Goal: Find specific page/section: Find specific page/section

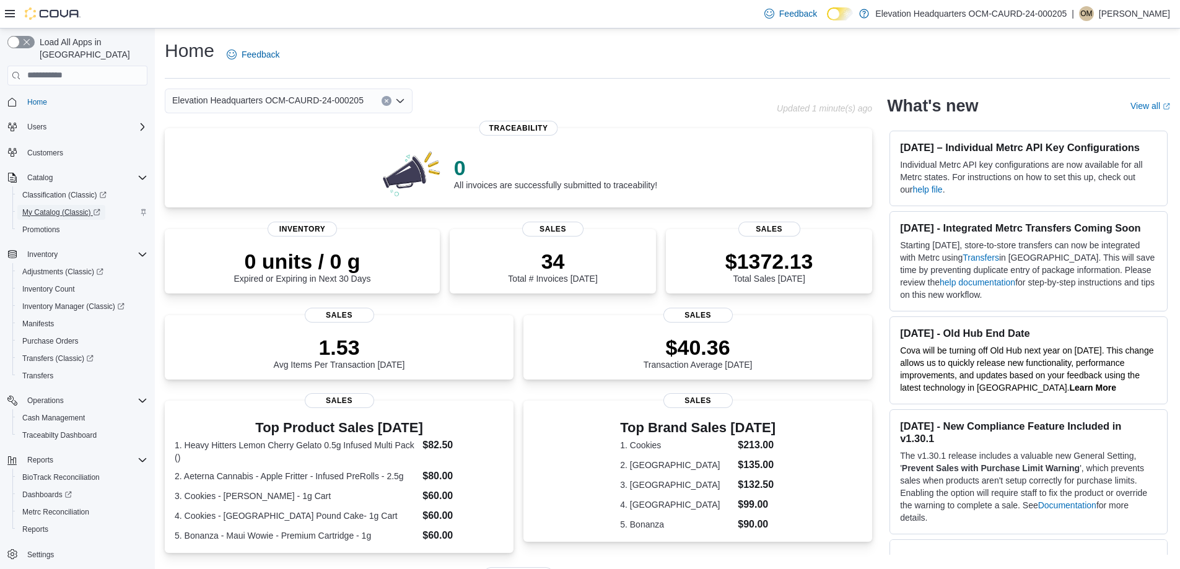
click at [80, 207] on span "My Catalog (Classic)" at bounding box center [61, 212] width 78 height 10
